Goal: Check status: Check status

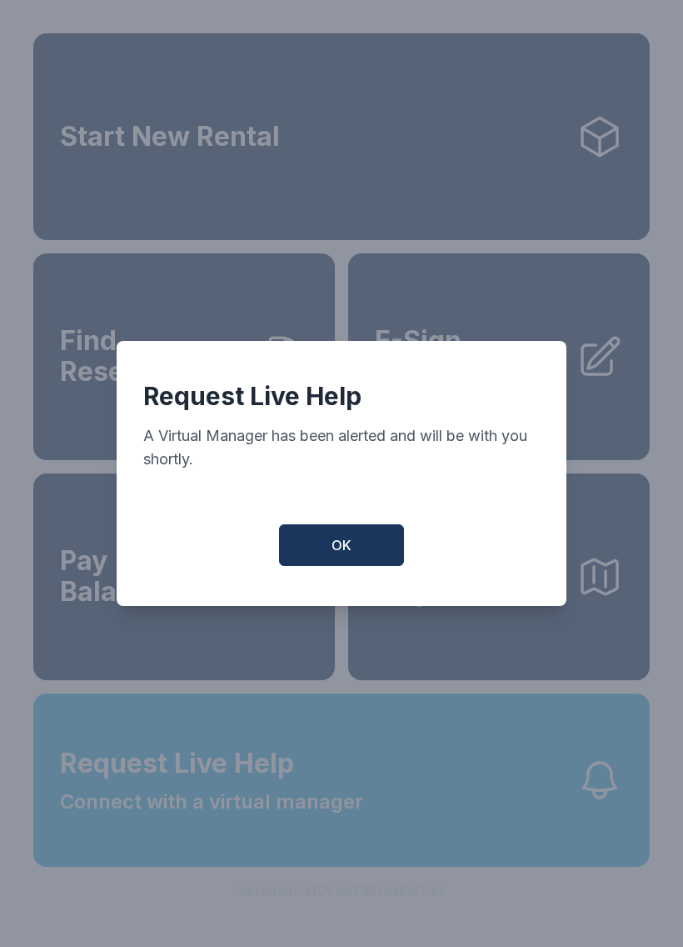
click at [337, 555] on span "OK" at bounding box center [342, 545] width 20 height 20
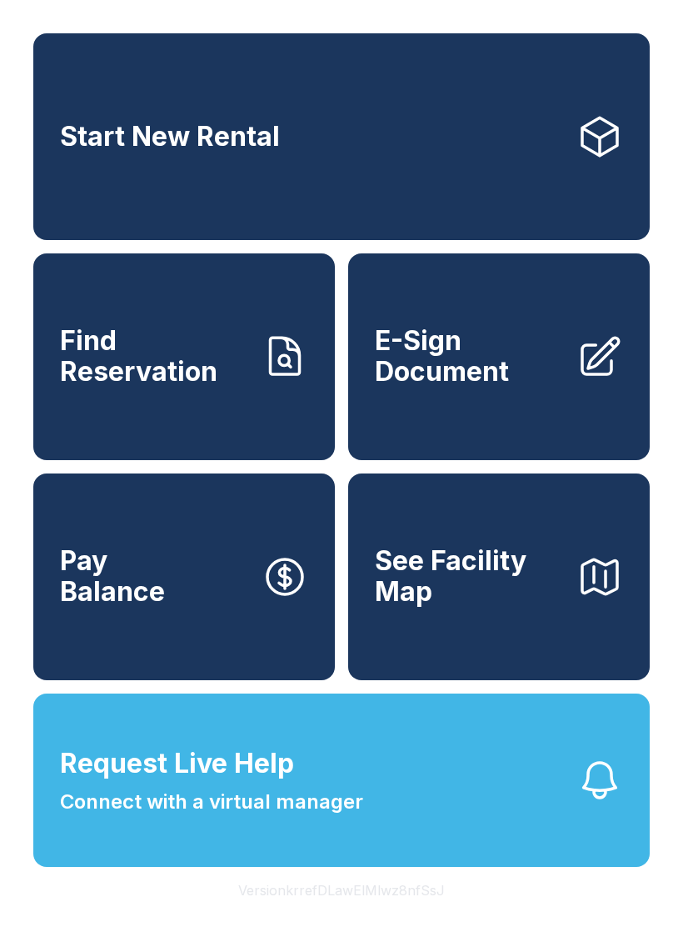
click at [548, 387] on span "E-Sign Document" at bounding box center [469, 356] width 188 height 61
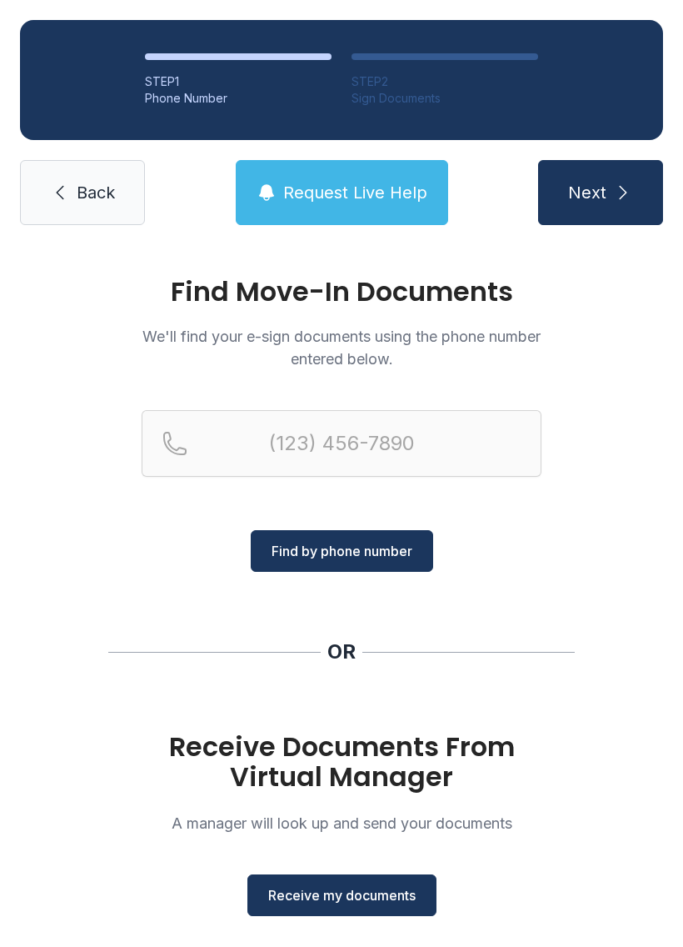
click at [108, 212] on link "Back" at bounding box center [82, 192] width 125 height 65
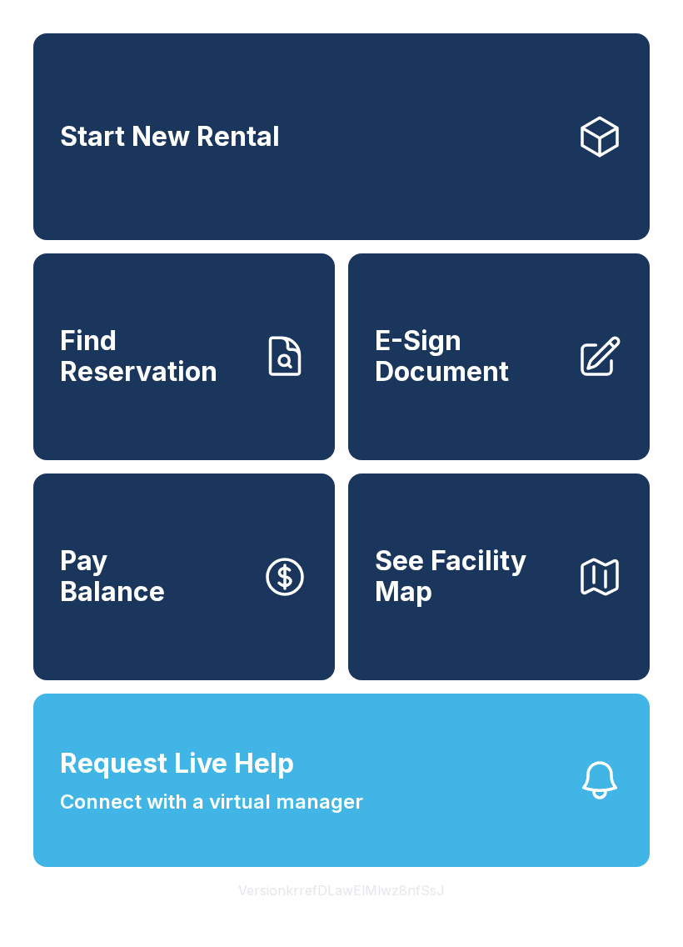
click at [206, 413] on link "Find Reservation" at bounding box center [184, 356] width 302 height 207
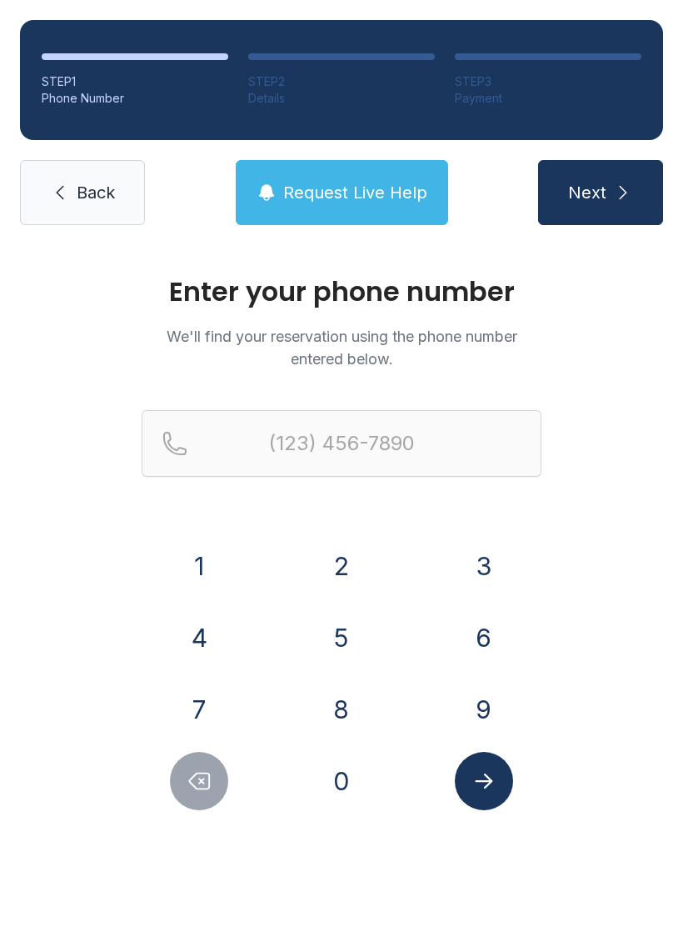
click at [339, 565] on button "2" at bounding box center [341, 566] width 58 height 58
click at [197, 621] on button "4" at bounding box center [199, 637] width 58 height 58
click at [350, 732] on button "8" at bounding box center [341, 709] width 58 height 58
click at [339, 633] on button "5" at bounding box center [341, 637] width 58 height 58
click at [464, 688] on button "9" at bounding box center [484, 709] width 58 height 58
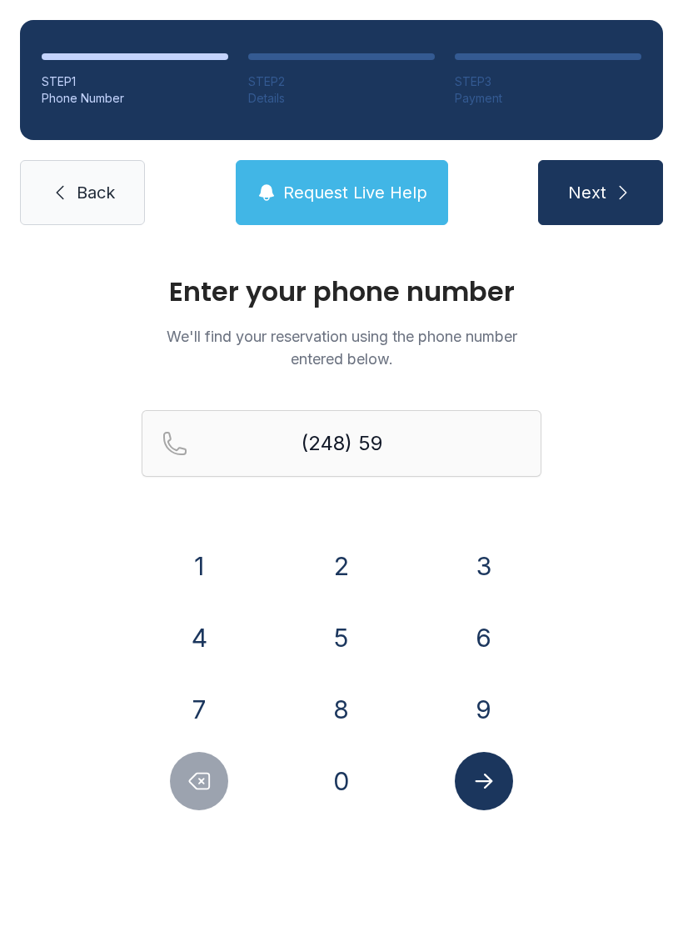
click at [348, 629] on button "5" at bounding box center [341, 637] width 58 height 58
click at [472, 559] on button "3" at bounding box center [484, 566] width 58 height 58
click at [483, 632] on button "6" at bounding box center [484, 637] width 58 height 58
click at [195, 567] on button "1" at bounding box center [199, 566] width 58 height 58
click at [340, 627] on button "5" at bounding box center [341, 637] width 58 height 58
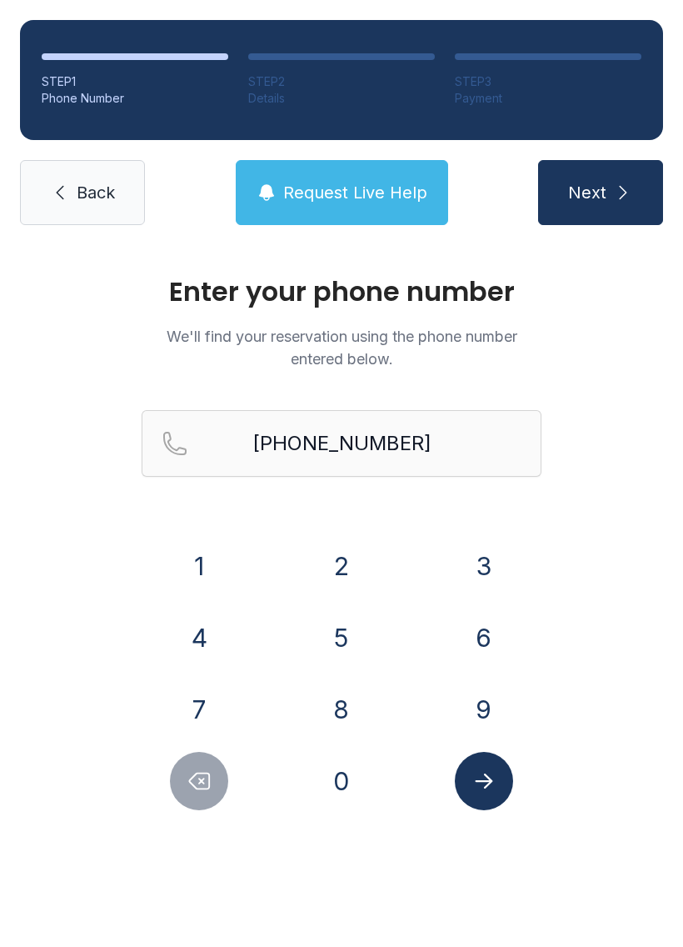
click at [476, 770] on icon "Submit lookup form" at bounding box center [484, 780] width 25 height 25
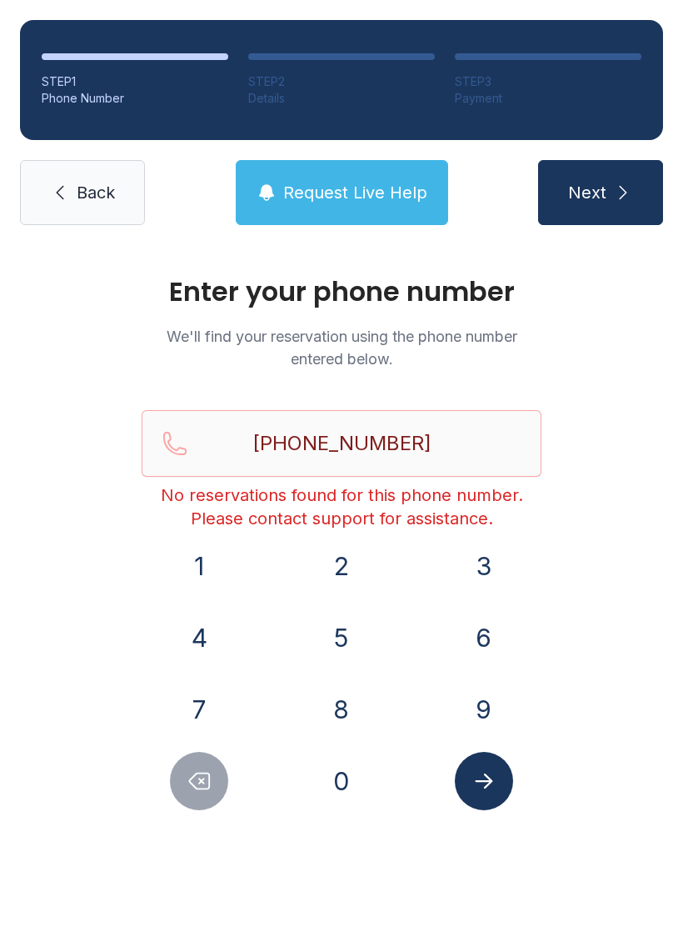
click at [192, 809] on button "Delete number" at bounding box center [199, 781] width 58 height 58
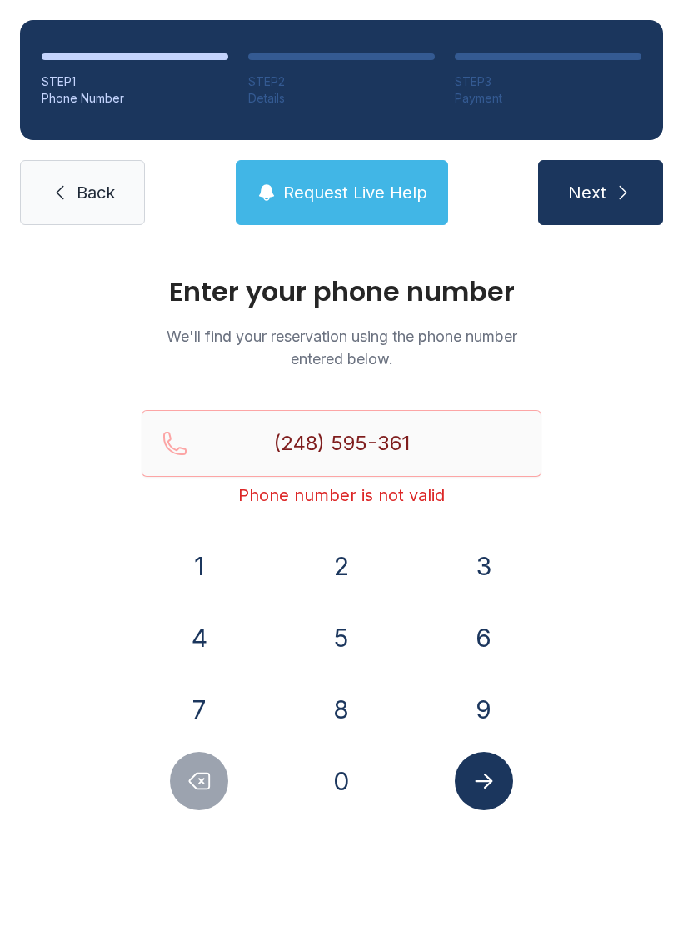
click at [192, 808] on button "Delete number" at bounding box center [199, 781] width 58 height 58
click at [215, 773] on button "Delete number" at bounding box center [199, 781] width 58 height 58
click at [214, 772] on button "Delete number" at bounding box center [199, 781] width 58 height 58
click at [212, 775] on button "Delete number" at bounding box center [199, 781] width 58 height 58
click at [212, 775] on icon "Delete number" at bounding box center [199, 780] width 25 height 25
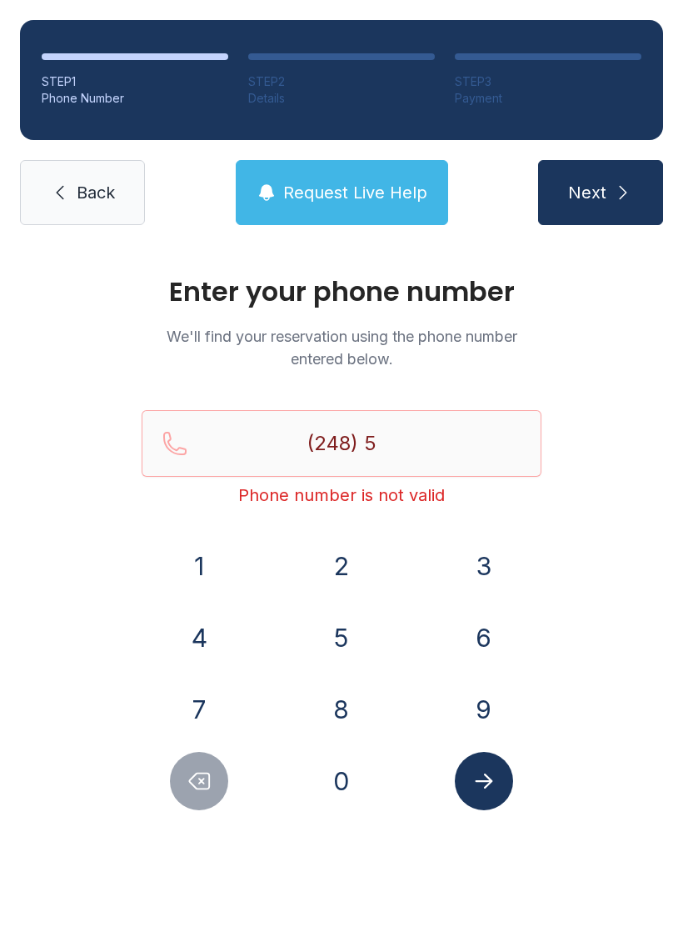
click at [223, 782] on button "Delete number" at bounding box center [199, 781] width 58 height 58
click at [223, 781] on button "Delete number" at bounding box center [199, 781] width 58 height 58
click at [214, 787] on button "Delete number" at bounding box center [199, 781] width 58 height 58
type input "(2"
click at [213, 787] on button "Delete number" at bounding box center [199, 781] width 58 height 58
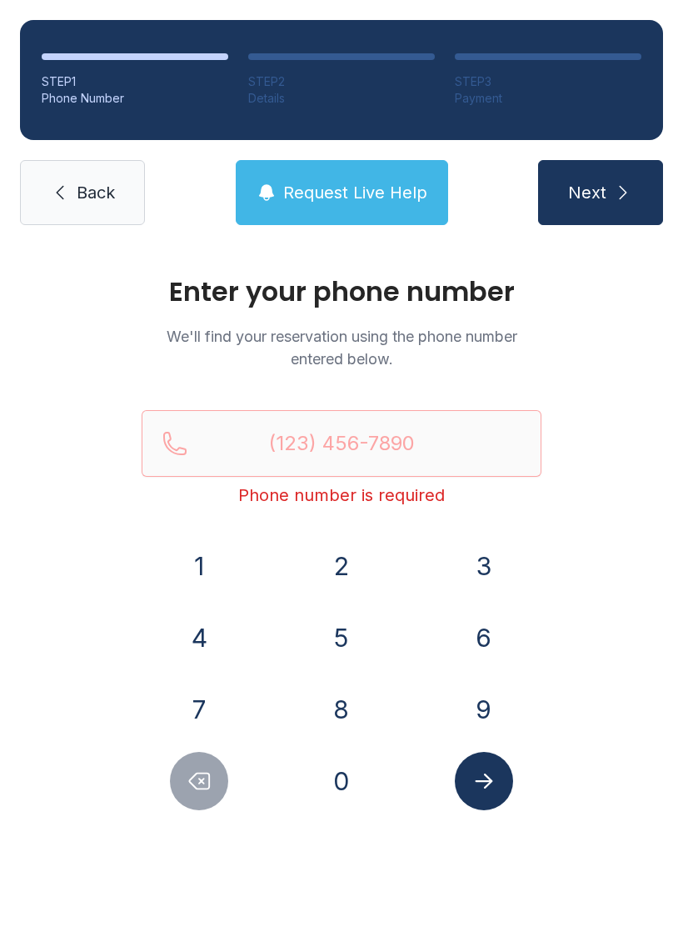
click at [206, 792] on icon "Delete number" at bounding box center [199, 780] width 25 height 25
click at [192, 632] on button "4" at bounding box center [199, 637] width 58 height 58
click at [502, 623] on button "6" at bounding box center [484, 637] width 58 height 58
click at [480, 674] on div "1 2 3 4 5 6 7 8 9 0" at bounding box center [342, 673] width 400 height 273
click at [481, 704] on button "9" at bounding box center [484, 709] width 58 height 58
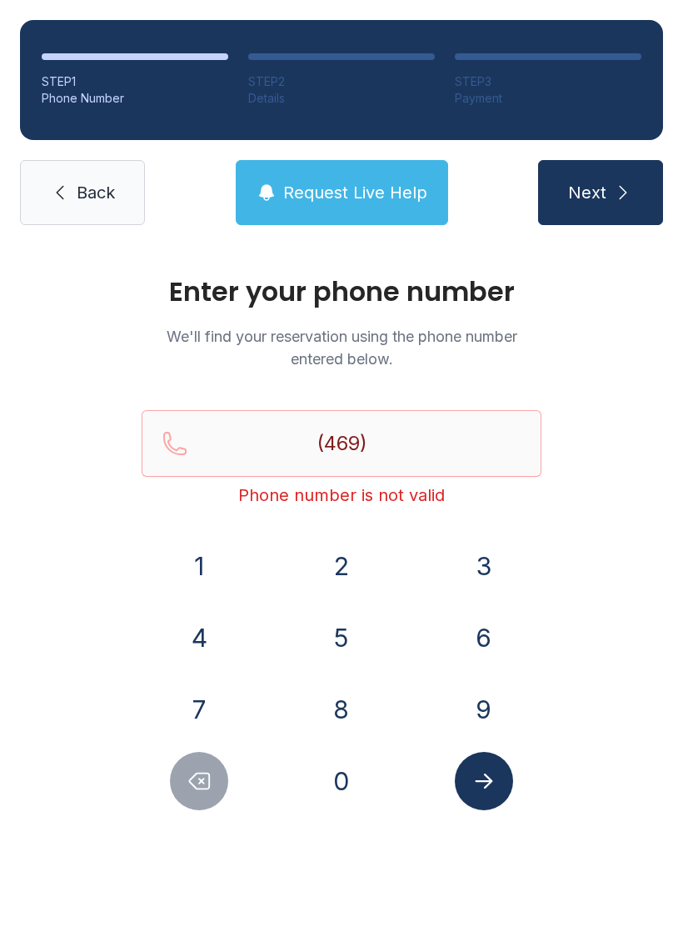
click at [487, 712] on button "9" at bounding box center [484, 709] width 58 height 58
click at [217, 712] on button "7" at bounding box center [199, 709] width 58 height 58
click at [212, 577] on button "1" at bounding box center [199, 566] width 58 height 58
click at [212, 625] on button "4" at bounding box center [199, 637] width 58 height 58
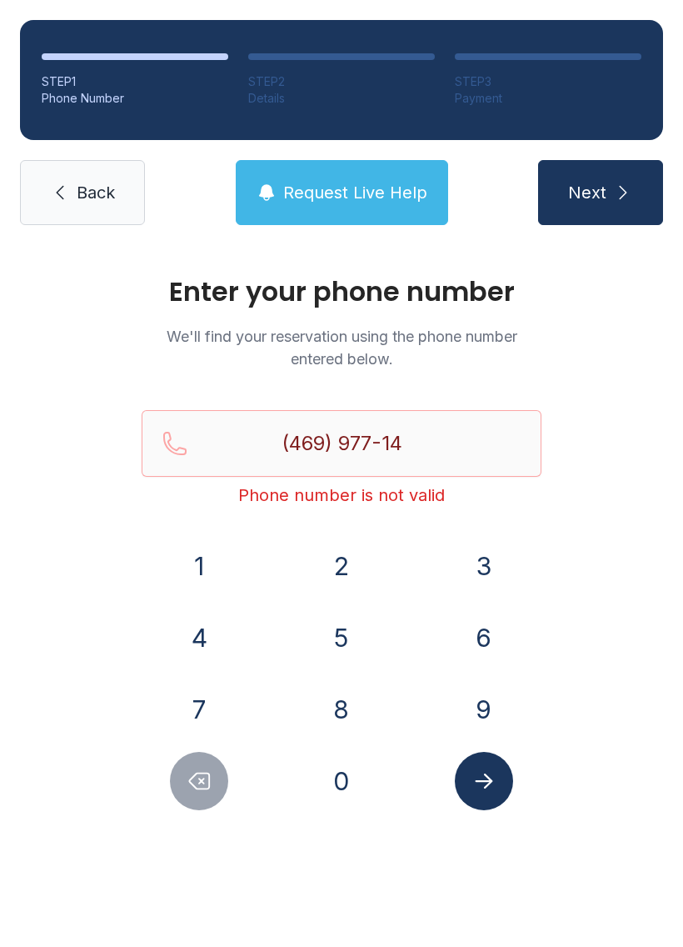
click at [202, 562] on button "1" at bounding box center [199, 566] width 58 height 58
type input "[PHONE_NUMBER]"
click at [478, 783] on icon "Submit lookup form" at bounding box center [484, 780] width 25 height 25
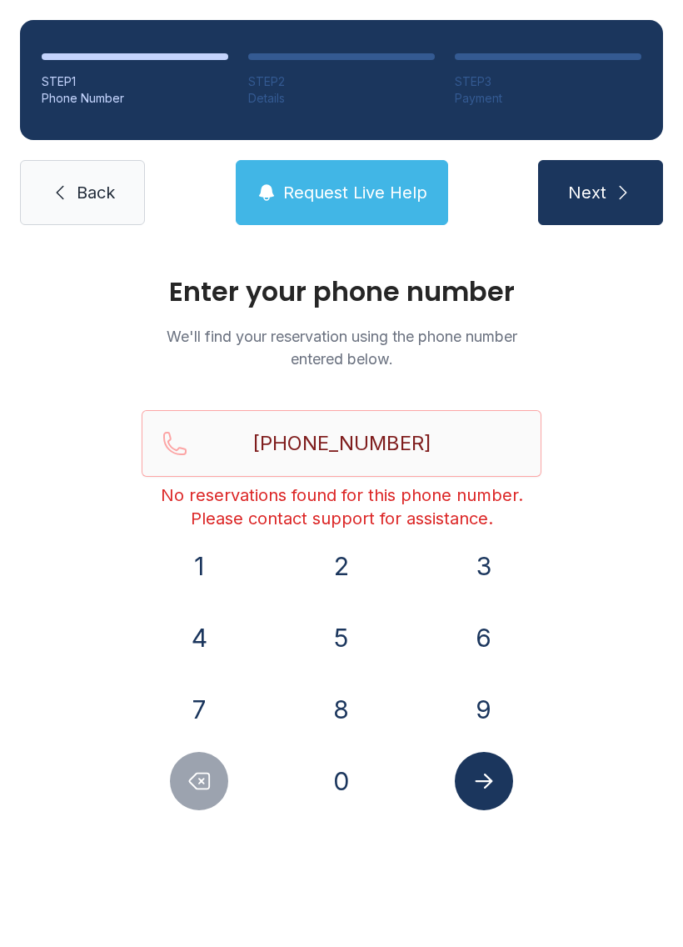
click at [334, 197] on span "Request Live Help" at bounding box center [355, 192] width 144 height 23
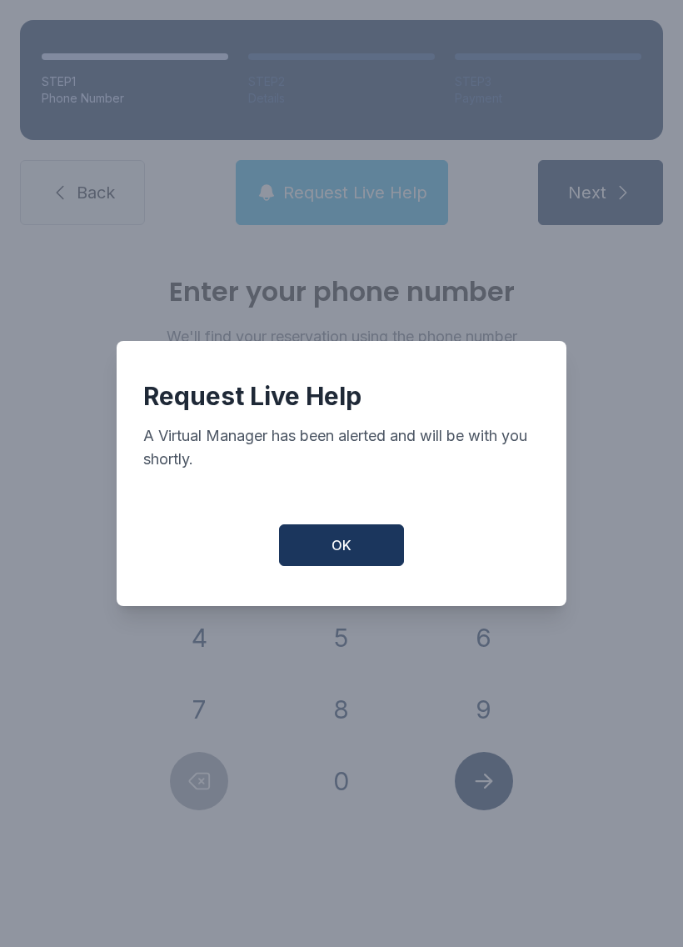
click at [354, 543] on button "OK" at bounding box center [341, 545] width 125 height 42
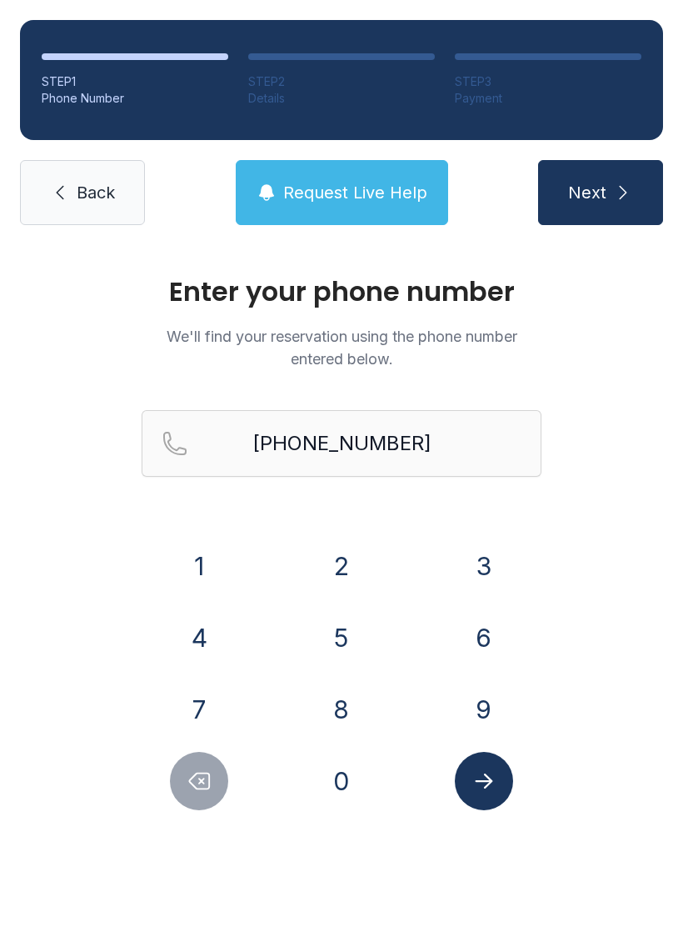
click at [338, 202] on span "Request Live Help" at bounding box center [355, 192] width 144 height 23
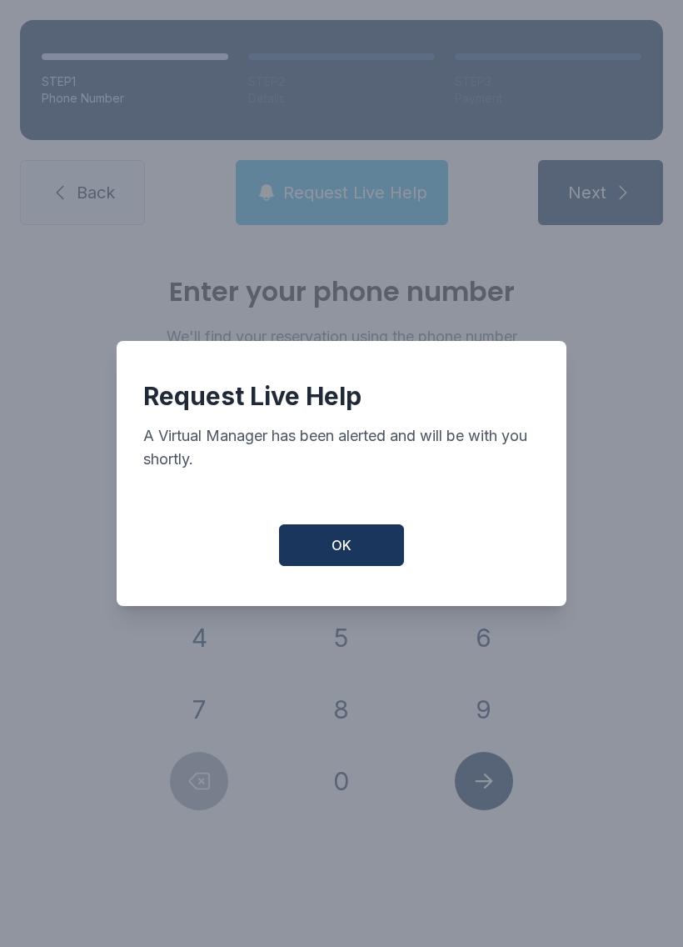
click at [357, 566] on button "OK" at bounding box center [341, 545] width 125 height 42
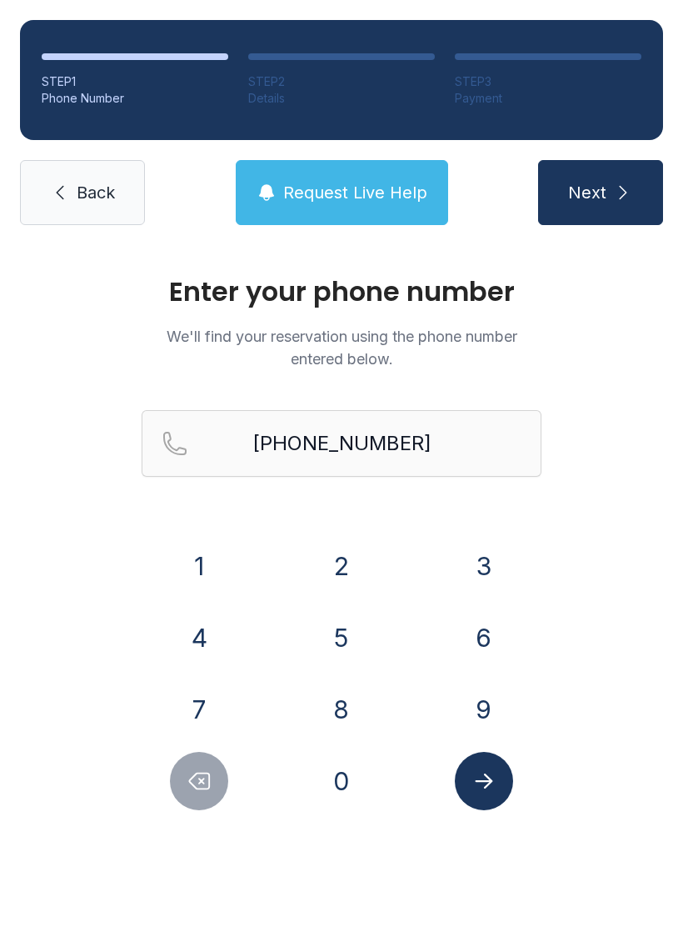
click at [104, 192] on span "Back" at bounding box center [96, 192] width 38 height 23
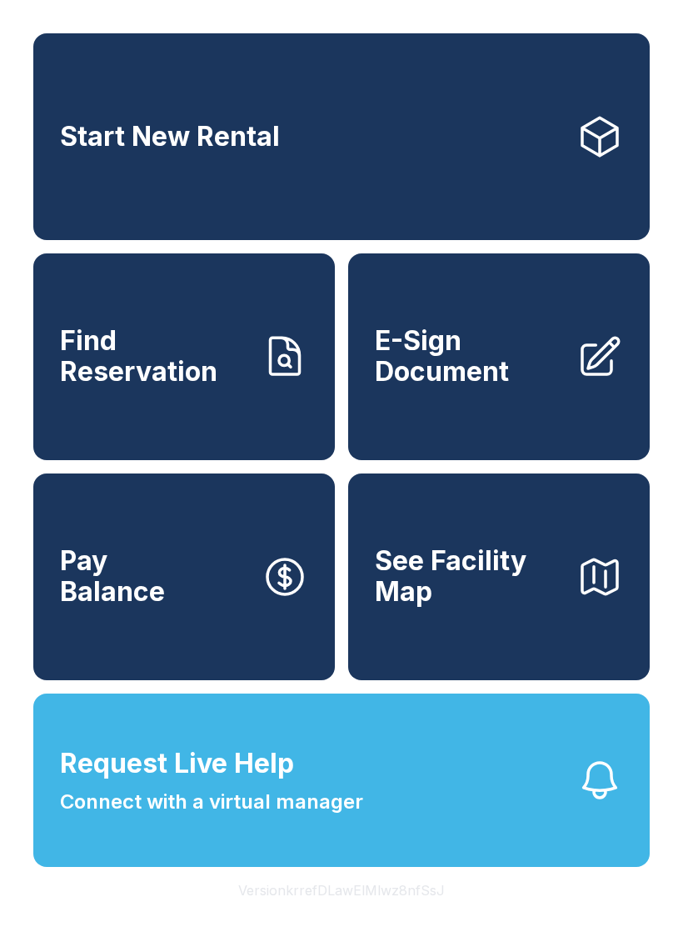
click at [344, 817] on span "Connect with a virtual manager" at bounding box center [211, 802] width 303 height 30
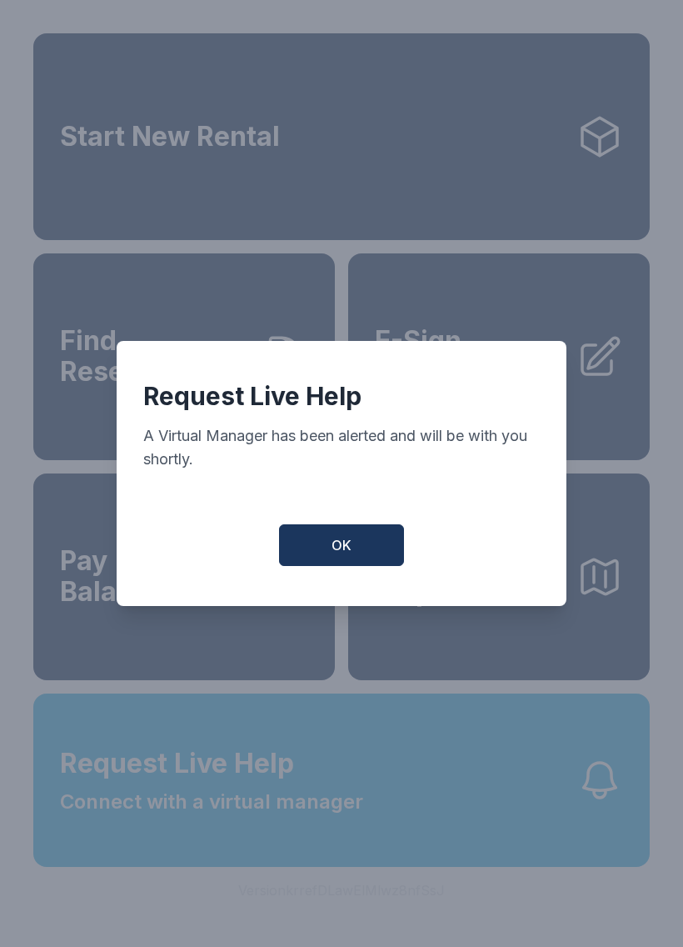
click at [361, 543] on button "OK" at bounding box center [341, 545] width 125 height 42
